Goal: Information Seeking & Learning: Find specific fact

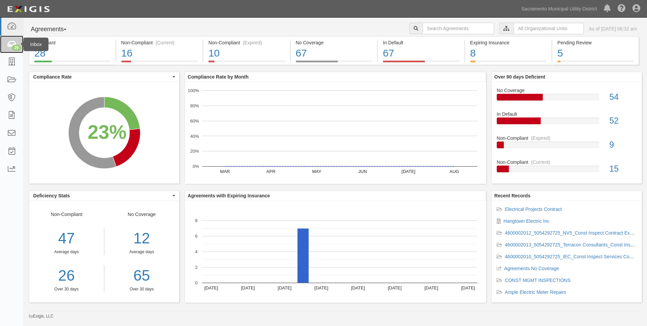
click at [11, 45] on icon at bounding box center [11, 45] width 9 height 8
click at [19, 48] on div "29" at bounding box center [16, 48] width 9 height 6
click at [11, 44] on icon at bounding box center [11, 45] width 9 height 8
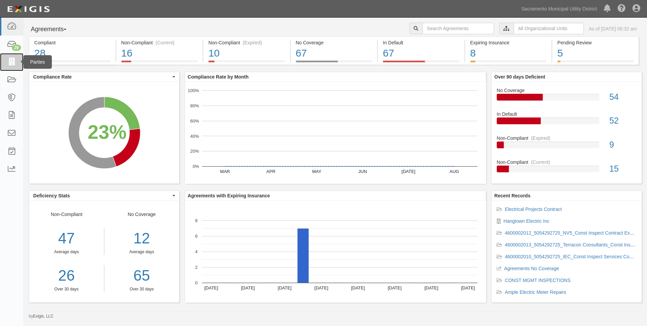
click at [9, 60] on icon at bounding box center [11, 62] width 9 height 8
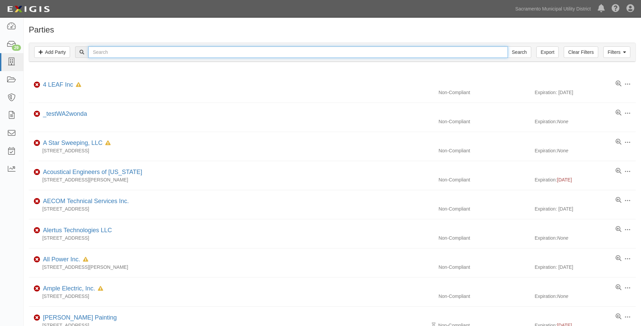
click at [111, 53] on input "text" at bounding box center [297, 52] width 419 height 12
type input "lund"
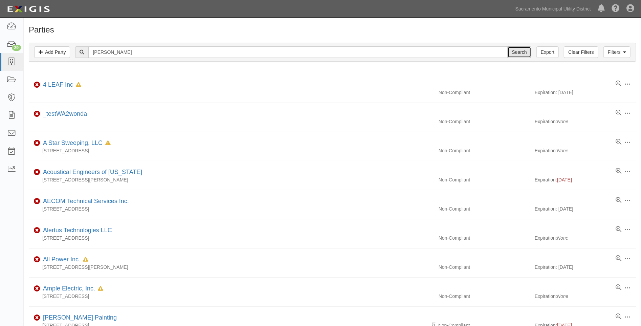
click at [523, 53] on input "Search" at bounding box center [520, 52] width 24 height 12
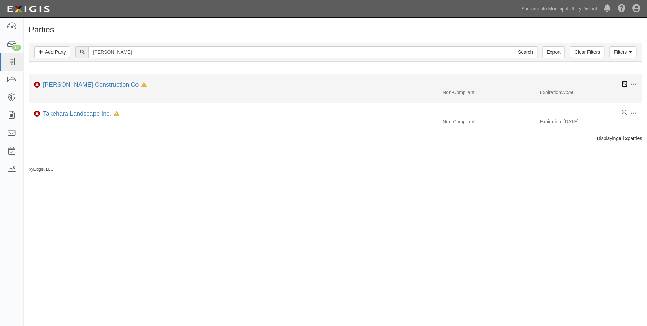
click at [621, 82] on icon at bounding box center [624, 84] width 6 height 6
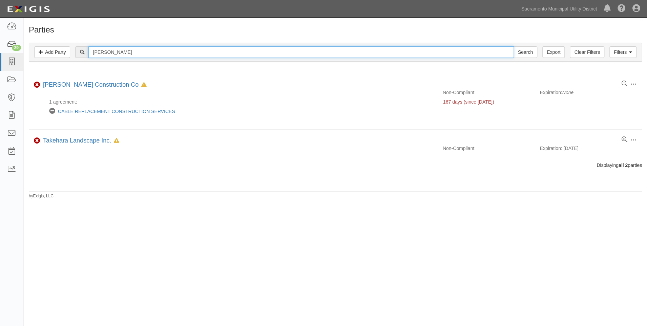
click at [112, 54] on input "lund" at bounding box center [300, 52] width 425 height 12
type input "l"
type input "navajo"
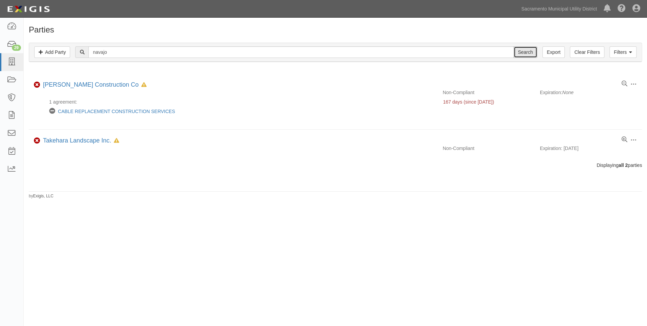
click at [525, 48] on input "Search" at bounding box center [525, 52] width 24 height 12
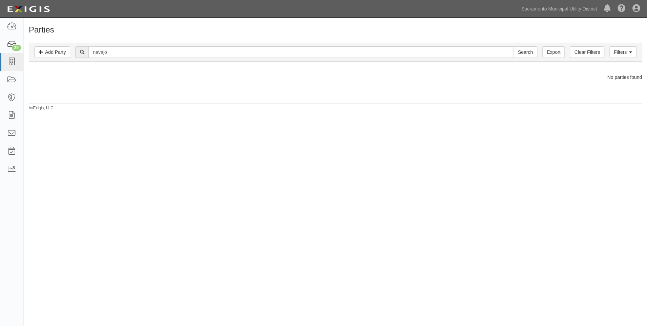
click at [144, 95] on div "Parties Add Party Filters Add Party Clear Filters Export navajo Search Filters …" at bounding box center [335, 68] width 623 height 86
click at [637, 11] on icon at bounding box center [636, 9] width 8 height 8
click at [301, 113] on div "Parties Add Party Filters Add Party Clear Filters Export navajo Search Filters …" at bounding box center [323, 166] width 647 height 293
click at [14, 114] on icon at bounding box center [11, 116] width 9 height 8
click at [14, 130] on icon at bounding box center [11, 134] width 9 height 8
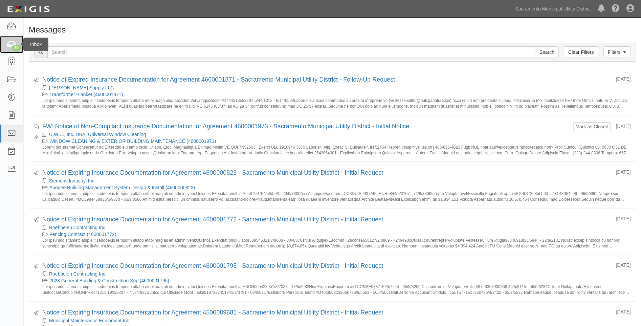
click at [16, 45] on div "29" at bounding box center [16, 48] width 9 height 6
click at [11, 42] on icon at bounding box center [11, 45] width 9 height 8
click at [15, 27] on icon at bounding box center [11, 27] width 9 height 8
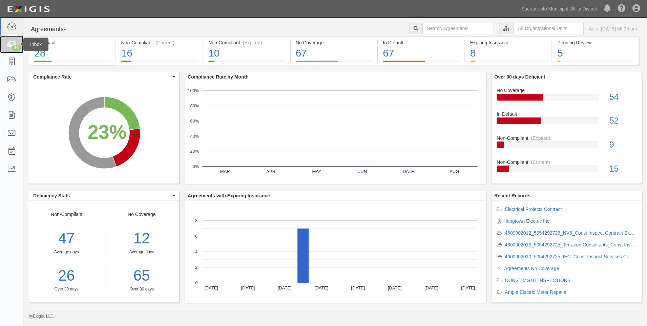
click at [14, 41] on icon at bounding box center [11, 45] width 9 height 8
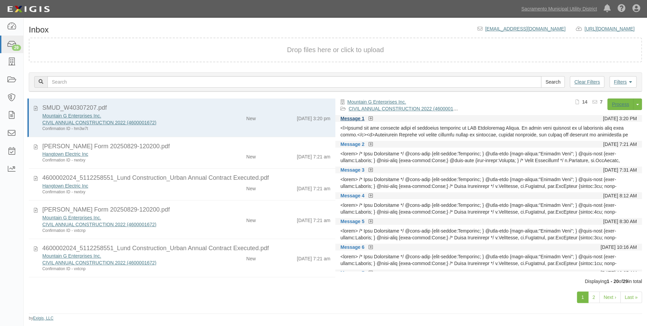
click at [352, 118] on link "Message 1" at bounding box center [352, 118] width 24 height 7
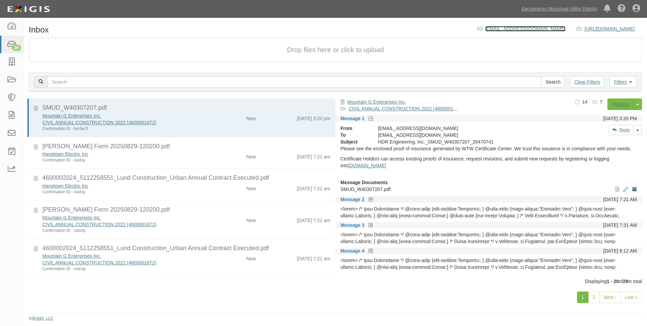
click at [485, 30] on link "inbox@smud.complianz.com" at bounding box center [525, 28] width 80 height 5
click at [641, 60] on form "Drop files here or click to upload" at bounding box center [335, 50] width 613 height 25
